Goal: Navigation & Orientation: Go to known website

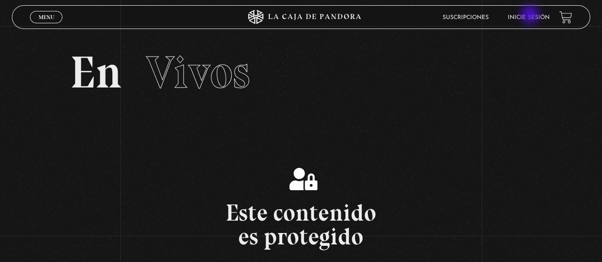
click at [531, 16] on link "Inicie sesión" at bounding box center [529, 18] width 42 height 6
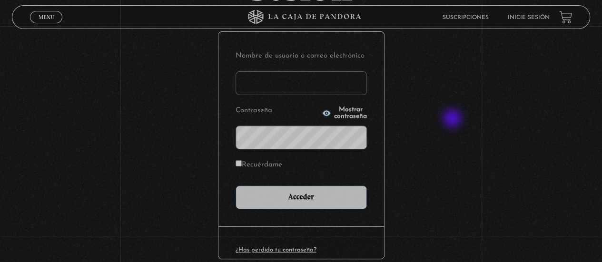
scroll to position [147, 0]
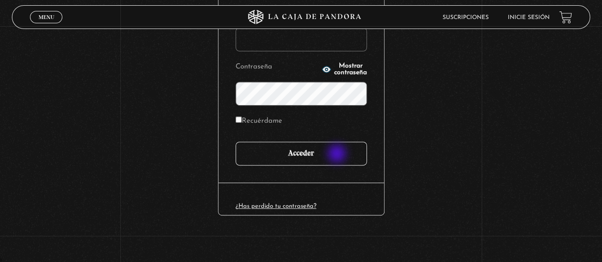
type input "adrianmolinacr@gmail.com"
click at [332, 157] on input "Acceder" at bounding box center [301, 154] width 131 height 24
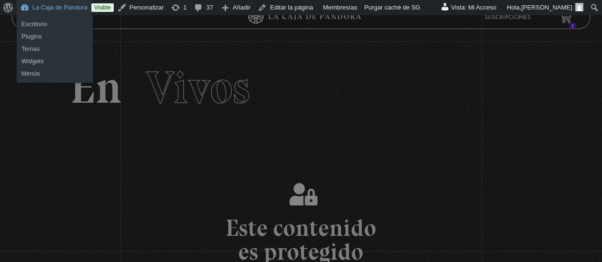
click at [53, 9] on link "La Caja de Pandora" at bounding box center [54, 7] width 75 height 15
